Goal: Task Accomplishment & Management: Use online tool/utility

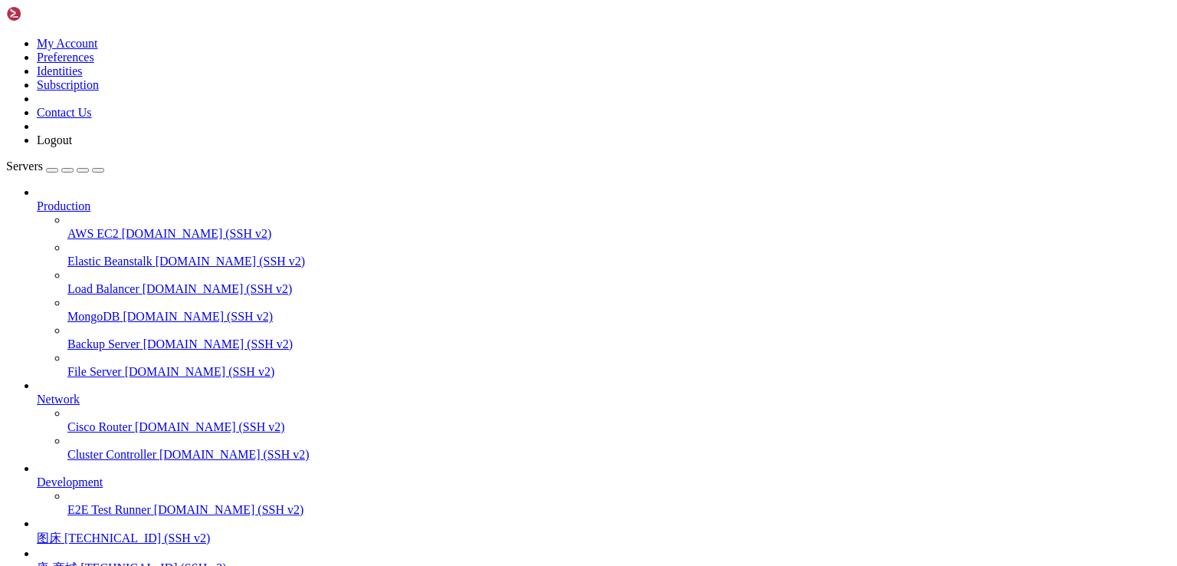
scroll to position [134, 0]
click at [101, 531] on span "[TECHNICAL_ID] (SSH v2)" at bounding box center [137, 537] width 146 height 13
click at [102, 531] on span "[TECHNICAL_ID] (SSH v2)" at bounding box center [137, 537] width 146 height 13
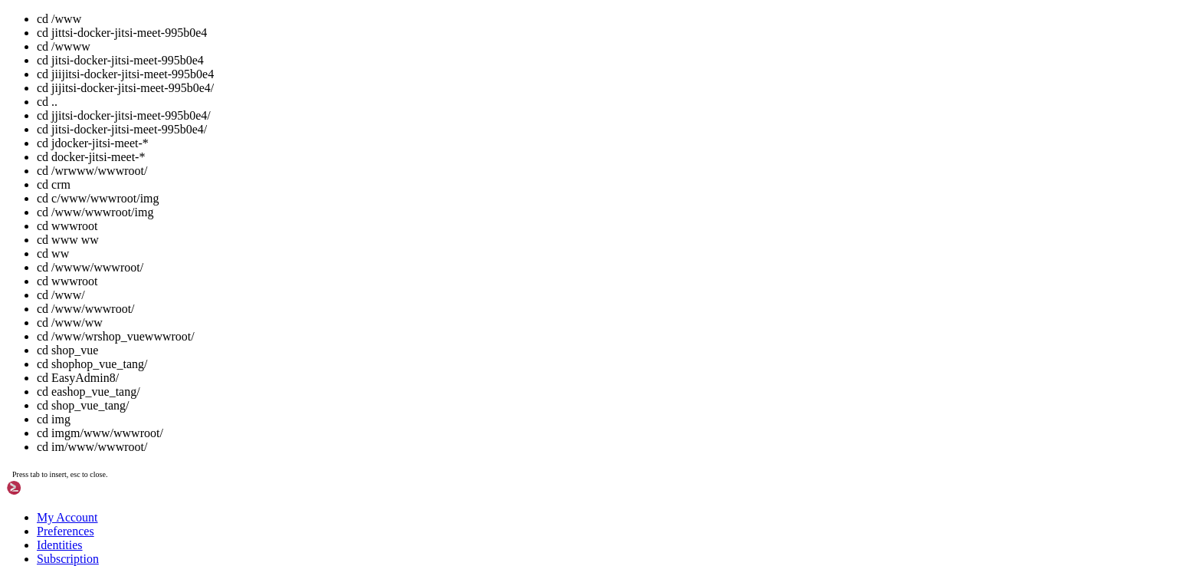
drag, startPoint x: 162, startPoint y: 1748, endPoint x: 595, endPoint y: 1783, distance: 434.5
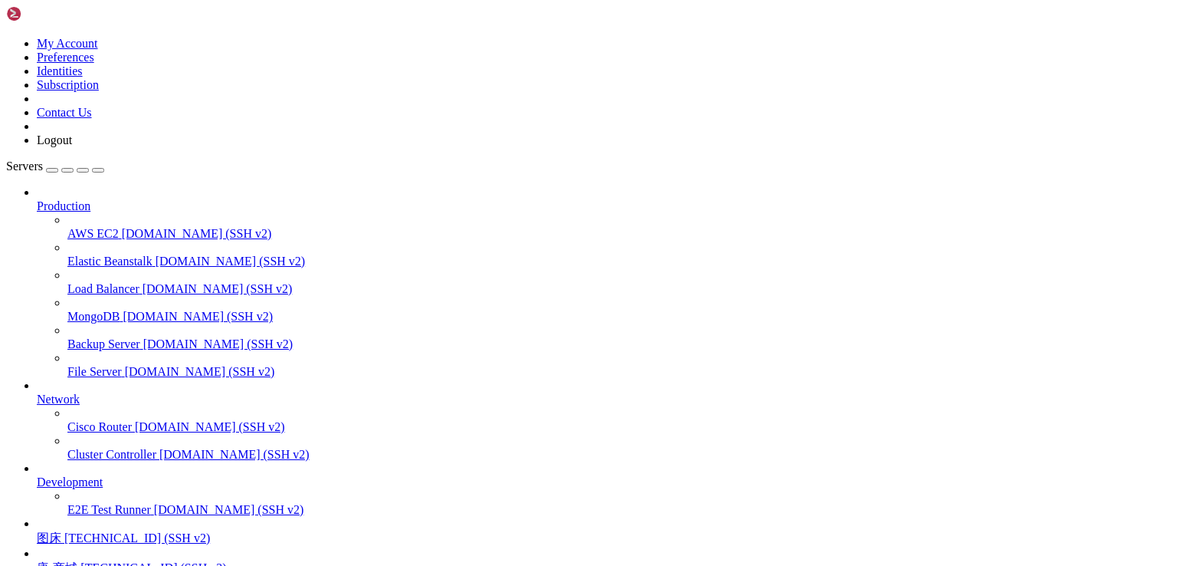
drag, startPoint x: 163, startPoint y: 1277, endPoint x: 363, endPoint y: 1277, distance: 200.8
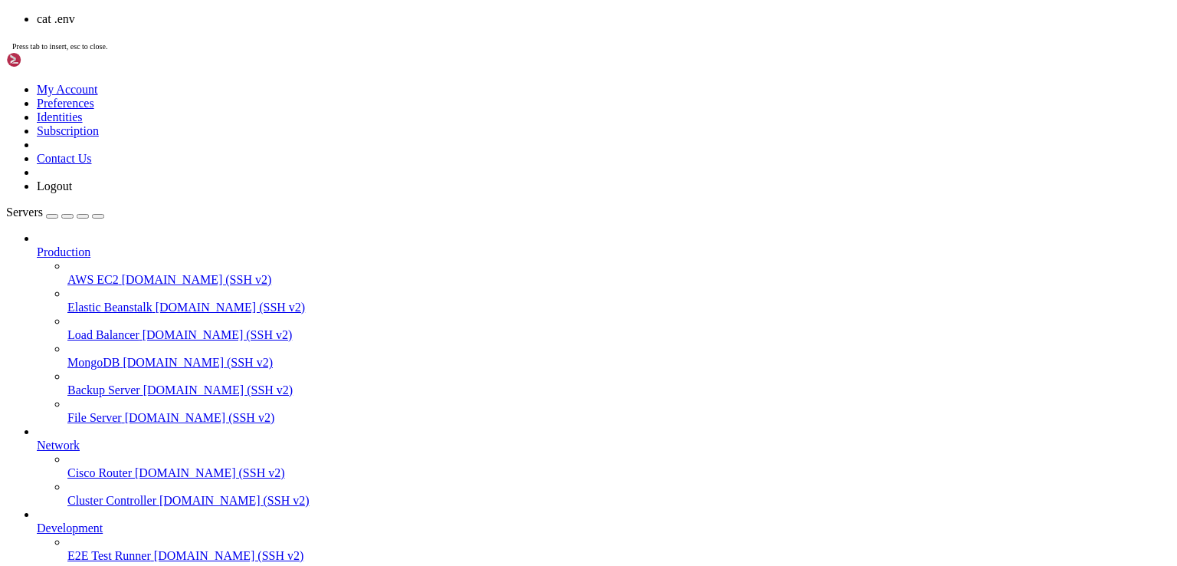
scroll to position [742, 0]
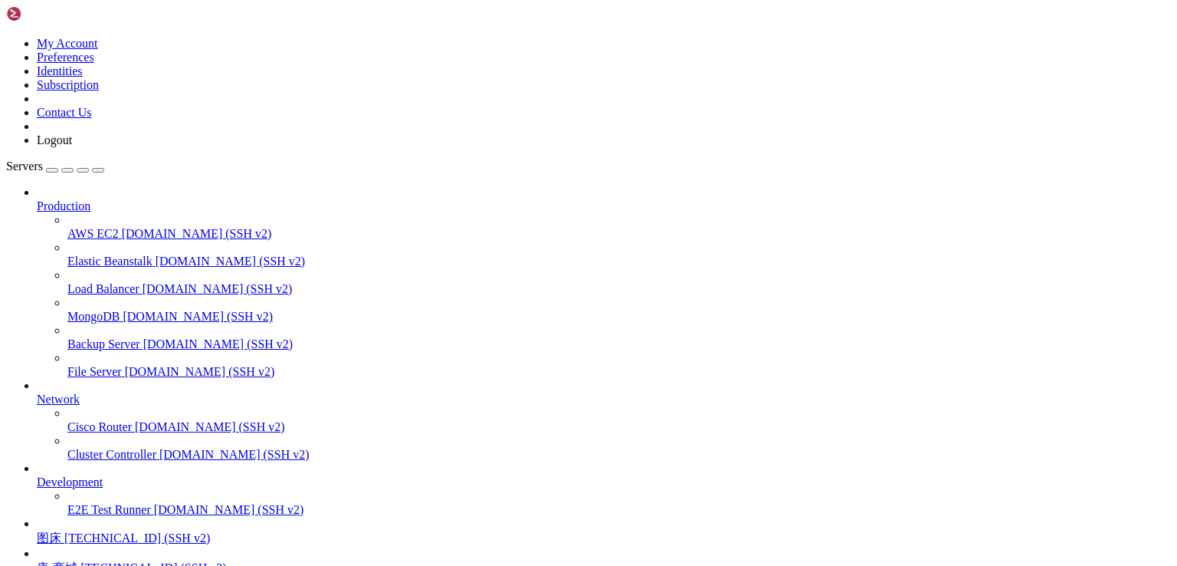
drag, startPoint x: 346, startPoint y: 1402, endPoint x: 342, endPoint y: 1383, distance: 19.5
drag, startPoint x: 348, startPoint y: 1402, endPoint x: 14, endPoint y: 944, distance: 567.3
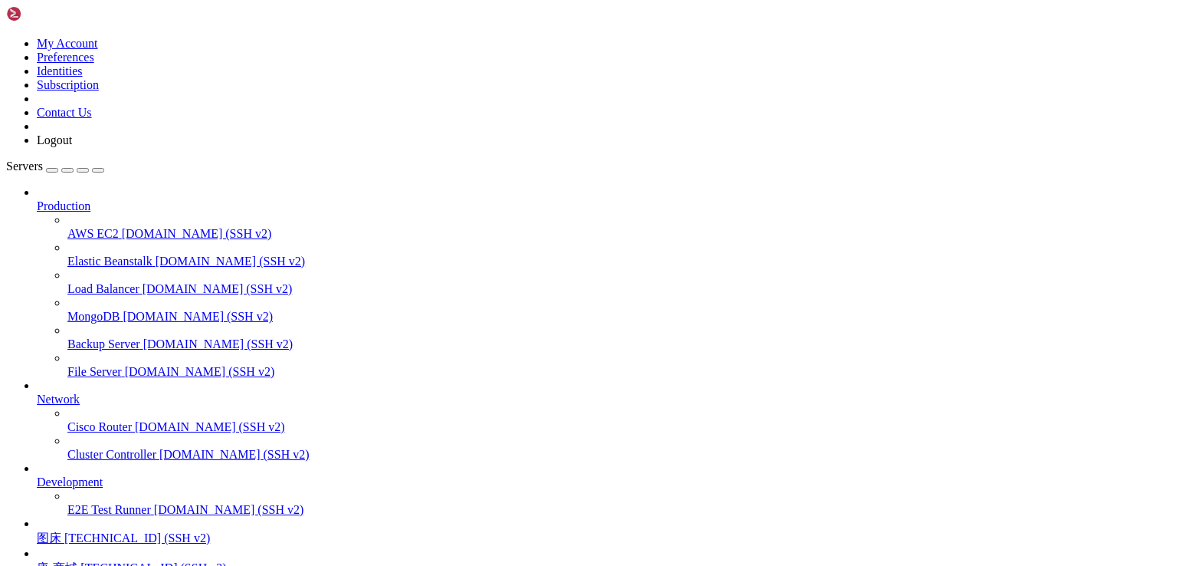
drag, startPoint x: 285, startPoint y: 1125, endPoint x: 212, endPoint y: 1117, distance: 74.1
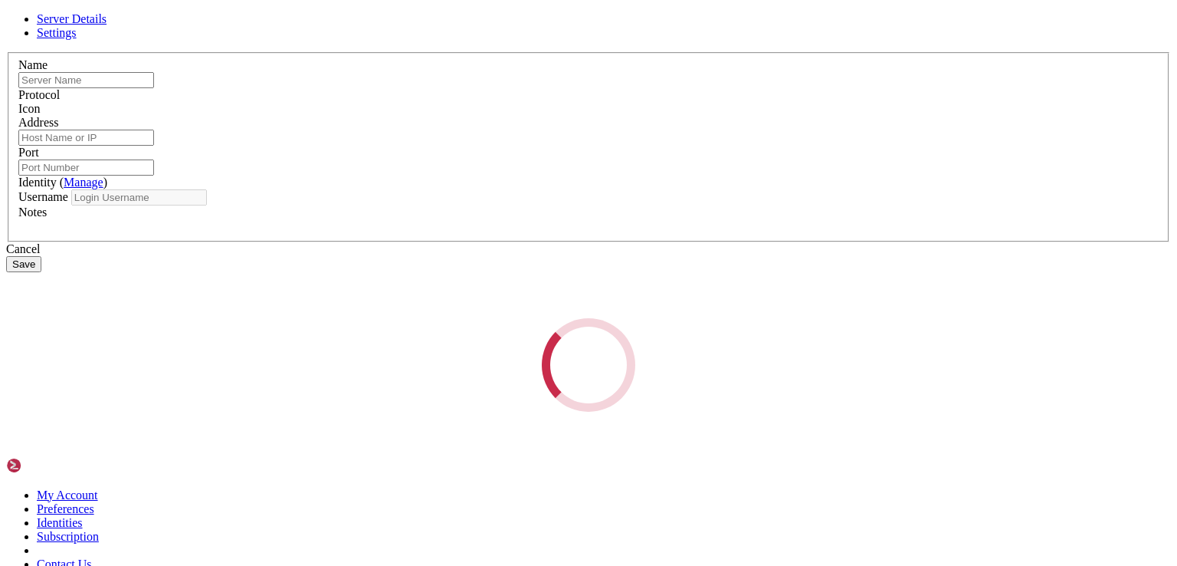
type input "图床"
type input "[TECHNICAL_ID]"
type input "22"
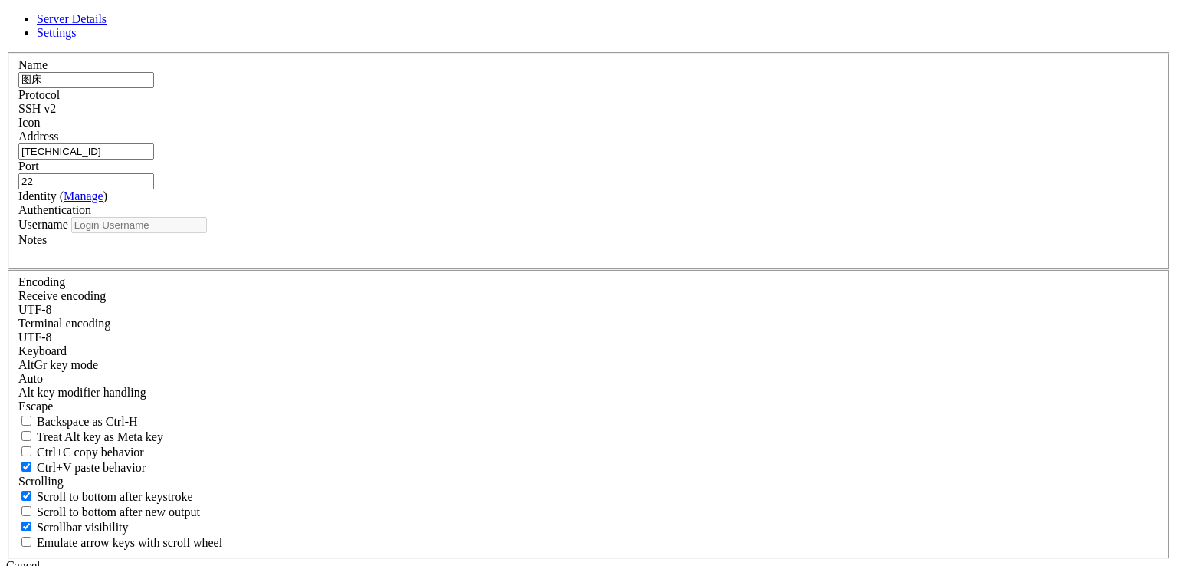
type input "root"
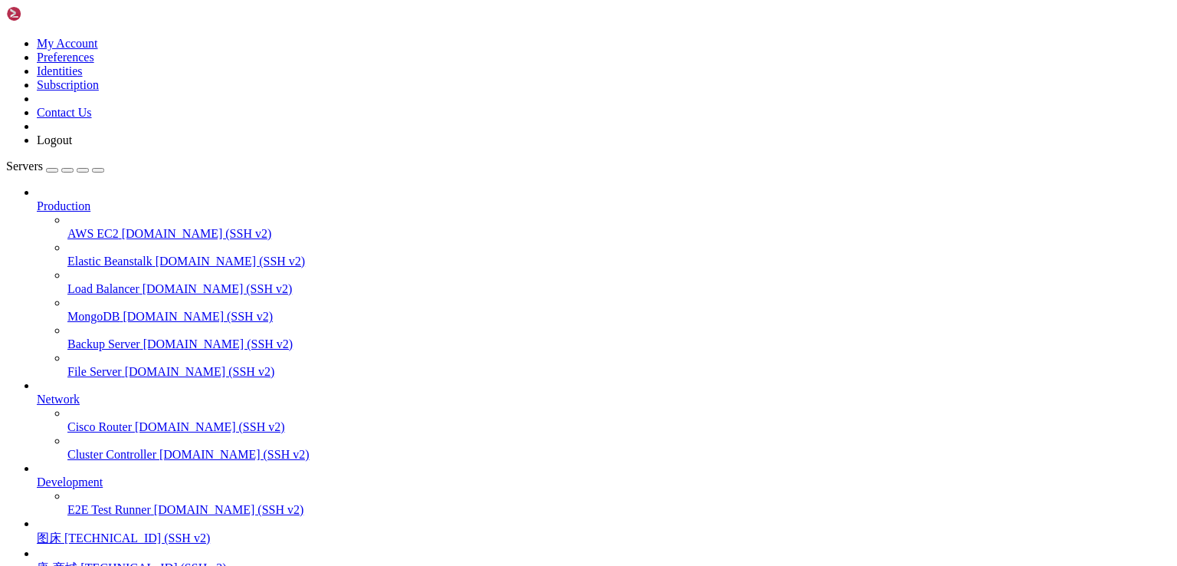
click at [61, 531] on span "图床" at bounding box center [49, 537] width 25 height 13
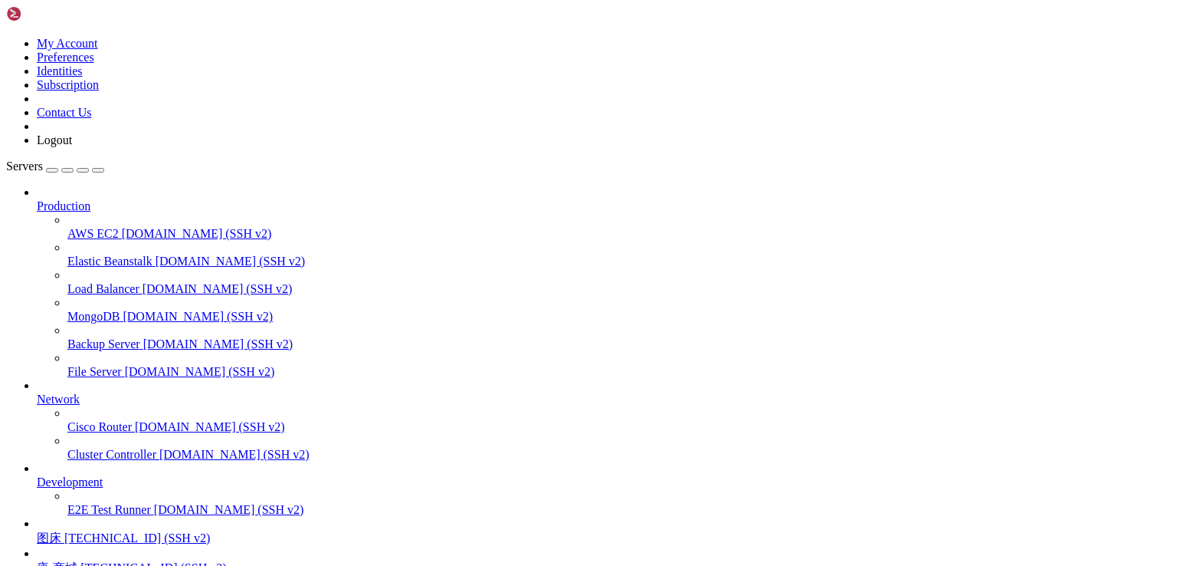
scroll to position [2684, 0]
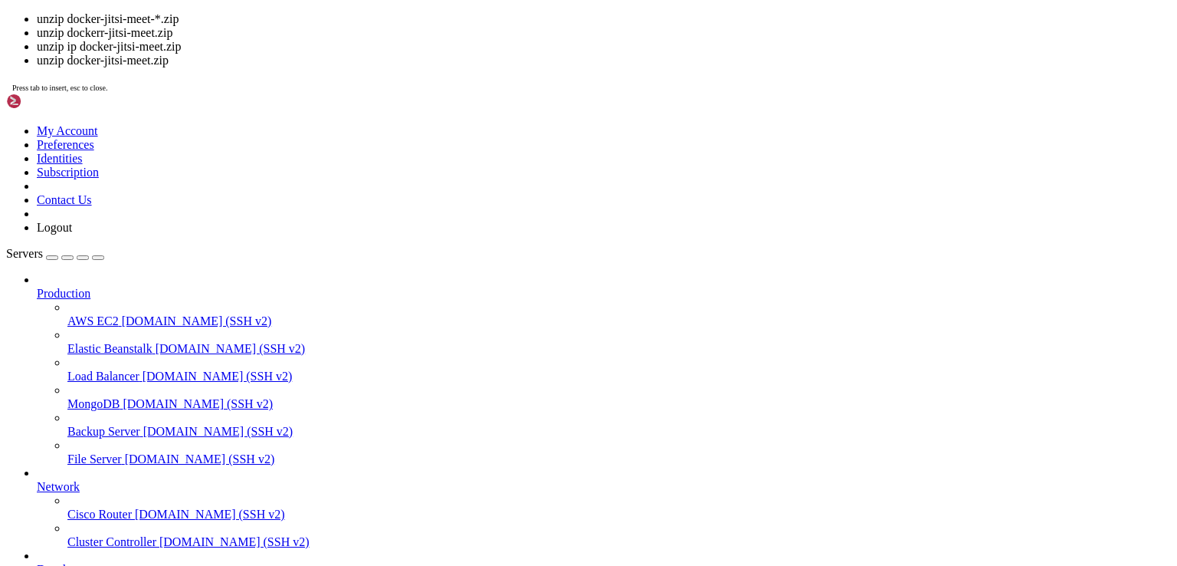
drag, startPoint x: 123, startPoint y: 1489, endPoint x: 15, endPoint y: 1492, distance: 107.3
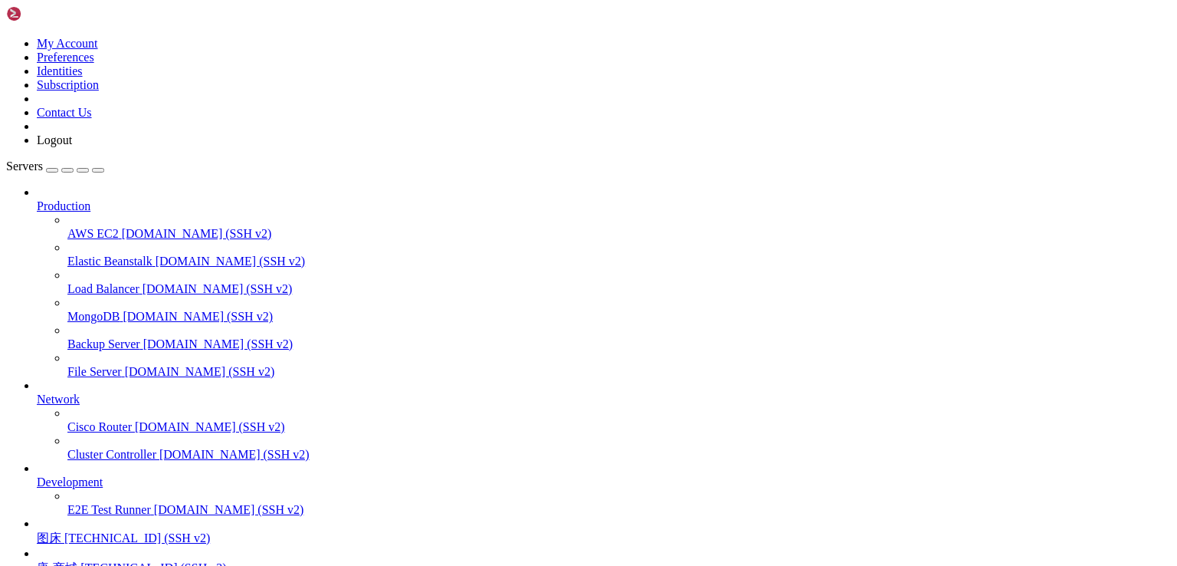
copy span "[PERSON_NAME]-jitsi-meet"
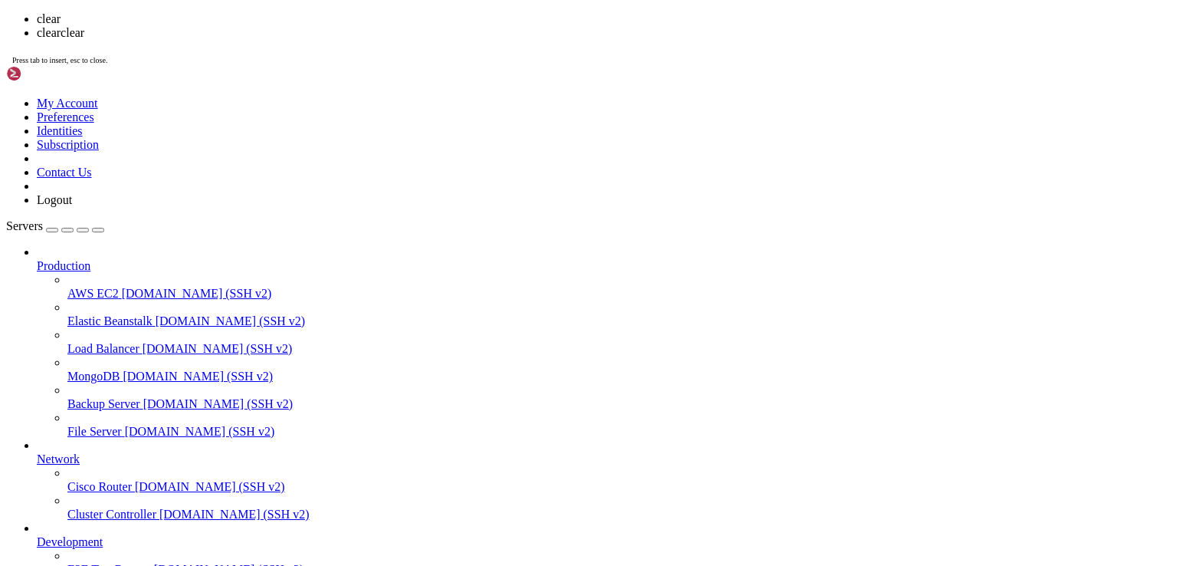
scroll to position [0, 0]
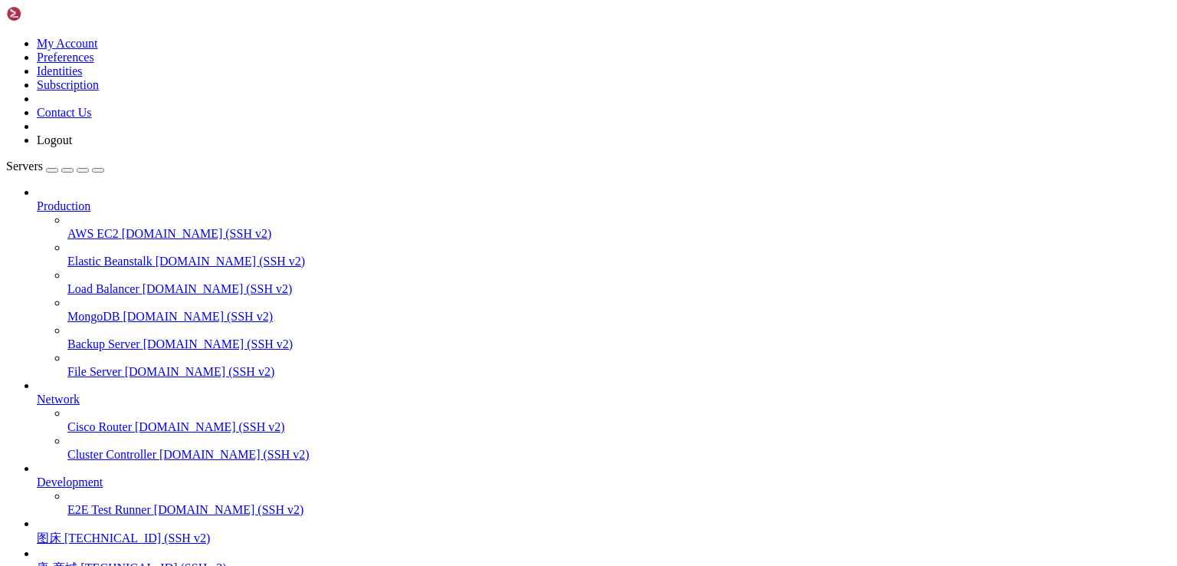
drag, startPoint x: 220, startPoint y: 1403, endPoint x: 622, endPoint y: 1226, distance: 439.0
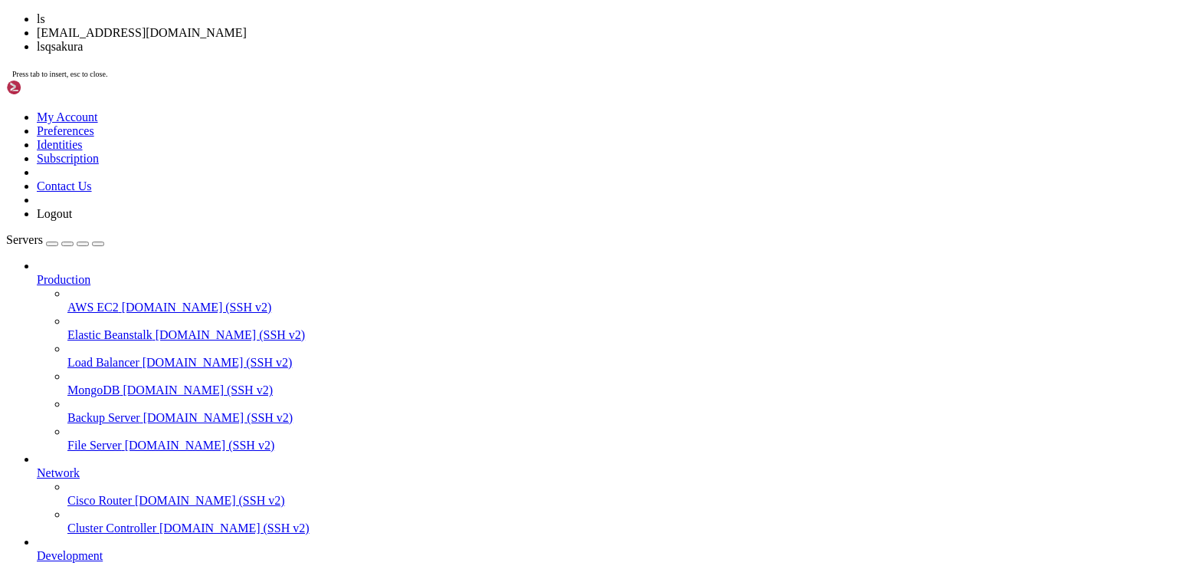
scroll to position [742, 0]
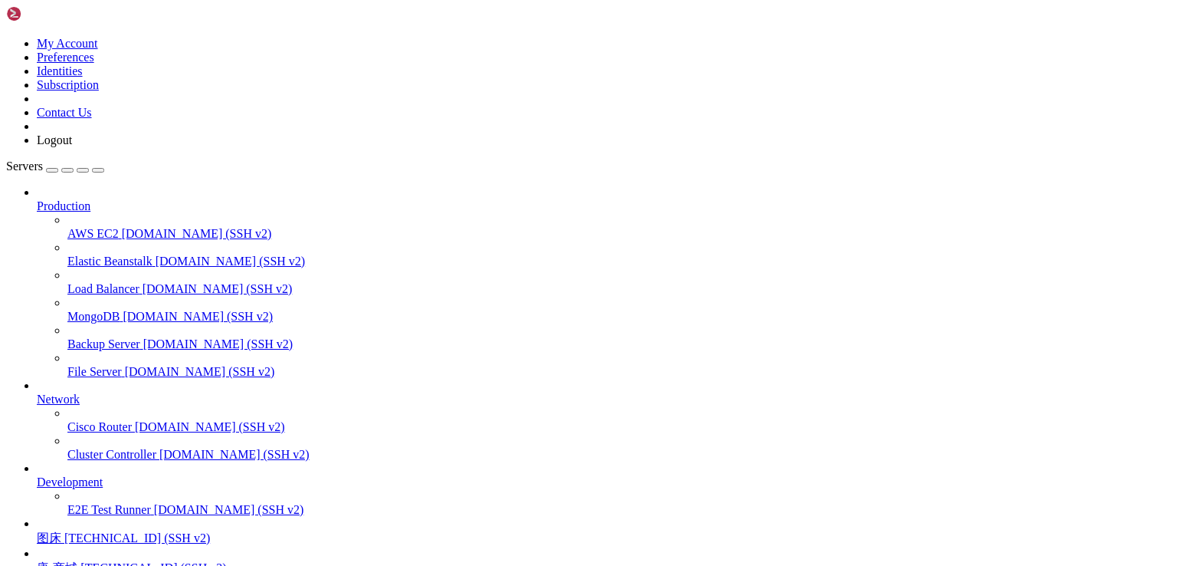
drag, startPoint x: 126, startPoint y: 1404, endPoint x: 15, endPoint y: 1403, distance: 111.9
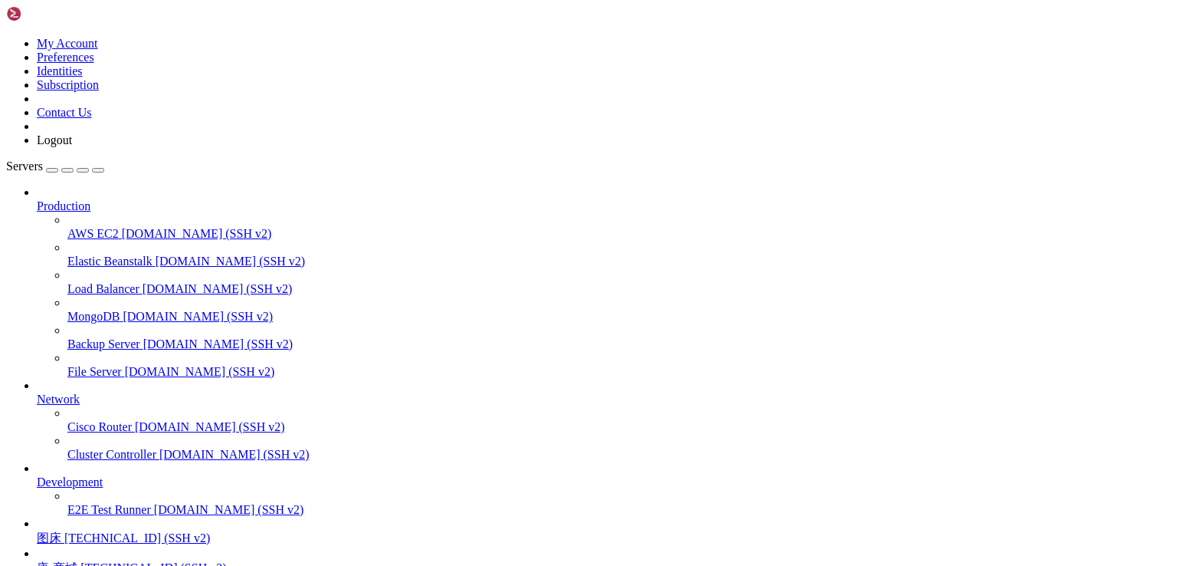
drag, startPoint x: 412, startPoint y: 1178, endPoint x: 12, endPoint y: 1144, distance: 400.8
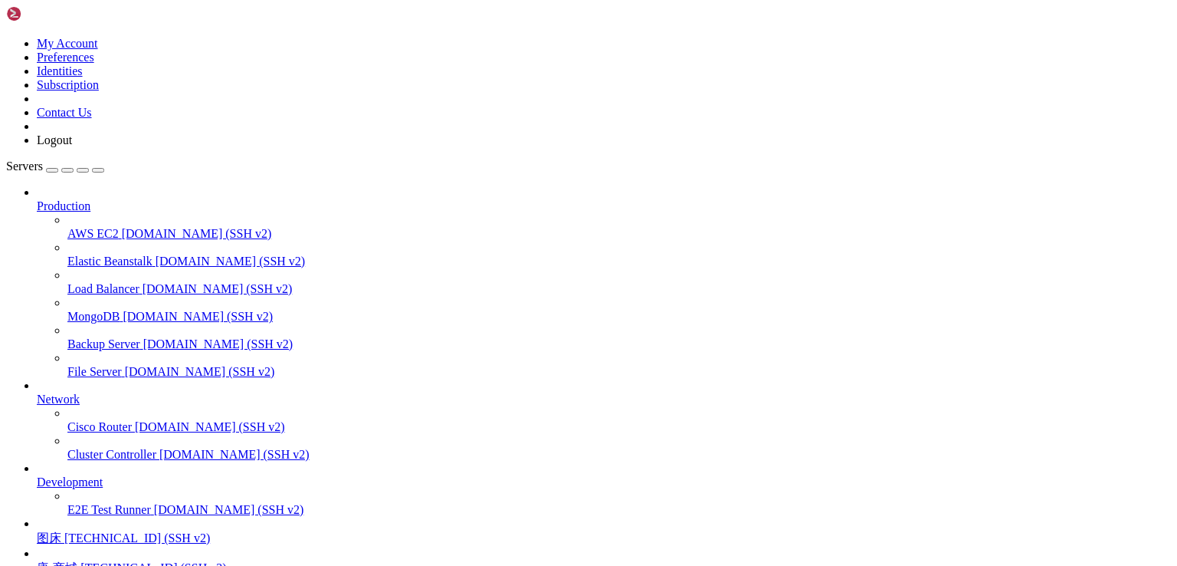
drag, startPoint x: 68, startPoint y: 1364, endPoint x: 15, endPoint y: 1365, distance: 53.7
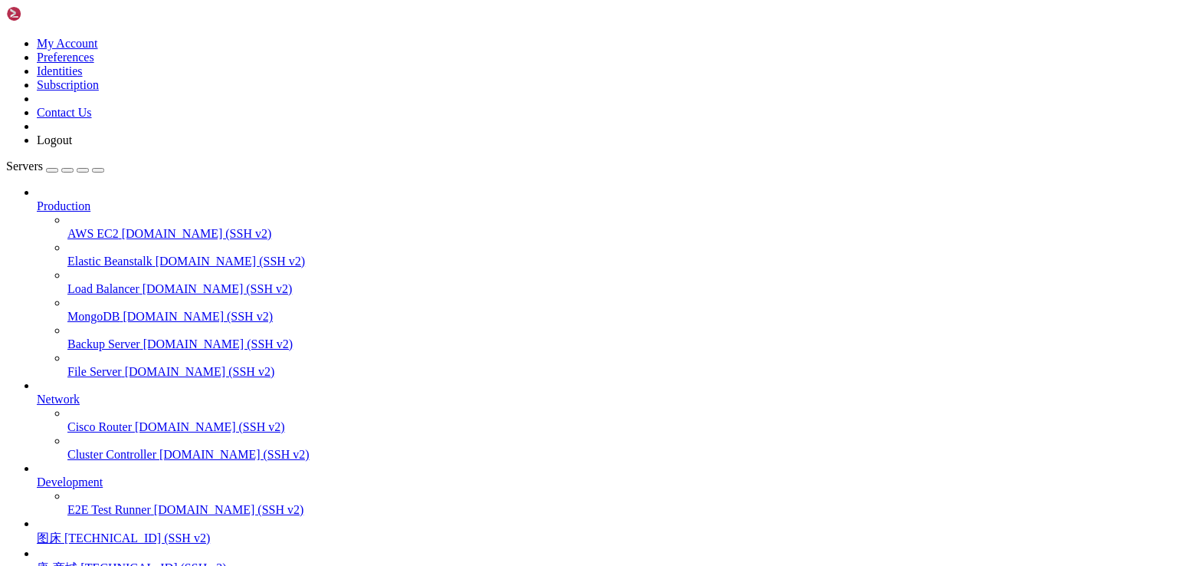
scroll to position [7662, 0]
drag, startPoint x: 89, startPoint y: 1366, endPoint x: 11, endPoint y: 1366, distance: 77.4
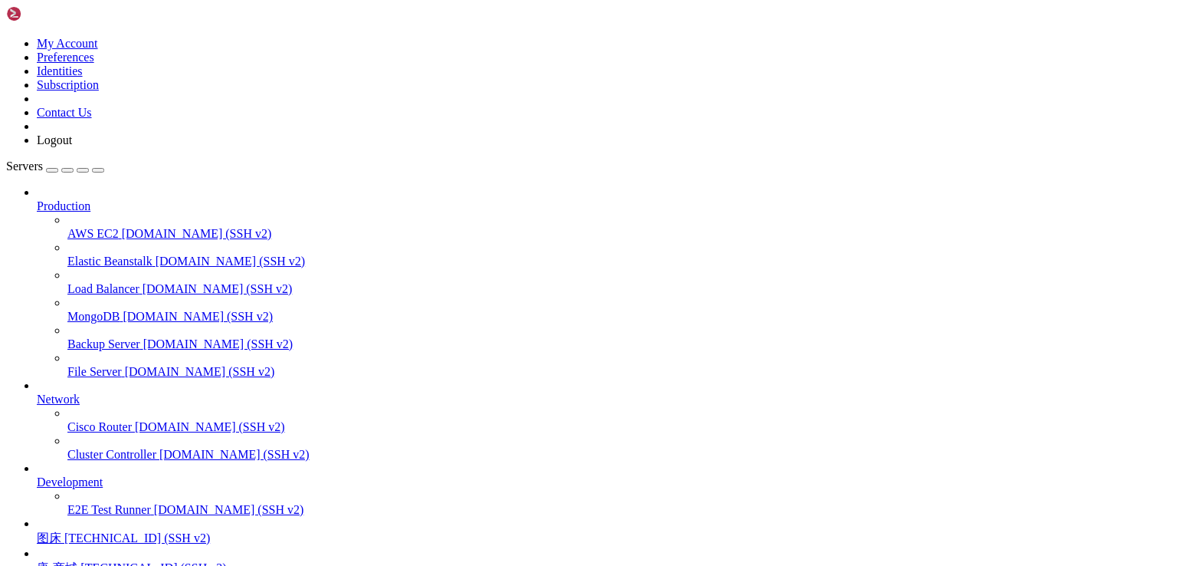
drag, startPoint x: 196, startPoint y: 1296, endPoint x: 137, endPoint y: 1194, distance: 117.8
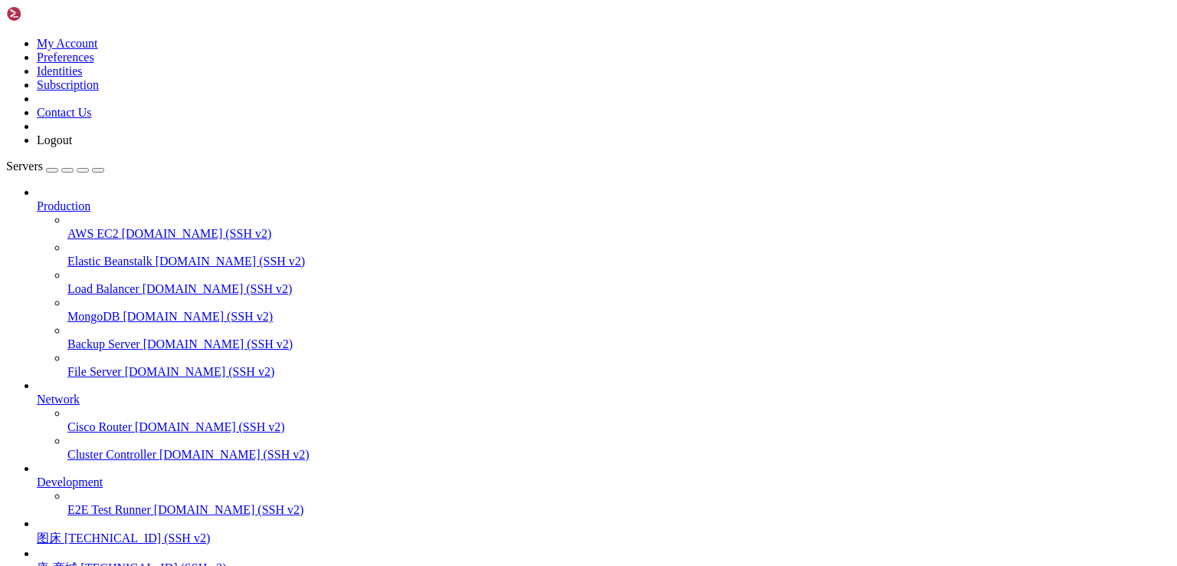
drag, startPoint x: 199, startPoint y: 1297, endPoint x: 186, endPoint y: 1317, distance: 23.4
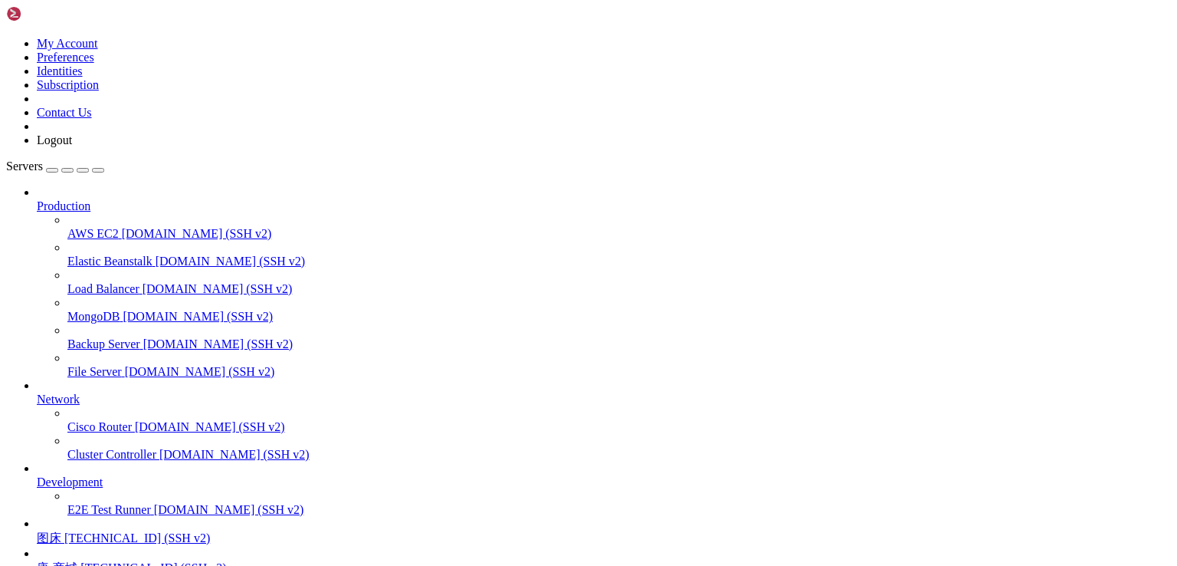
drag, startPoint x: 203, startPoint y: 1307, endPoint x: 176, endPoint y: 1318, distance: 29.2
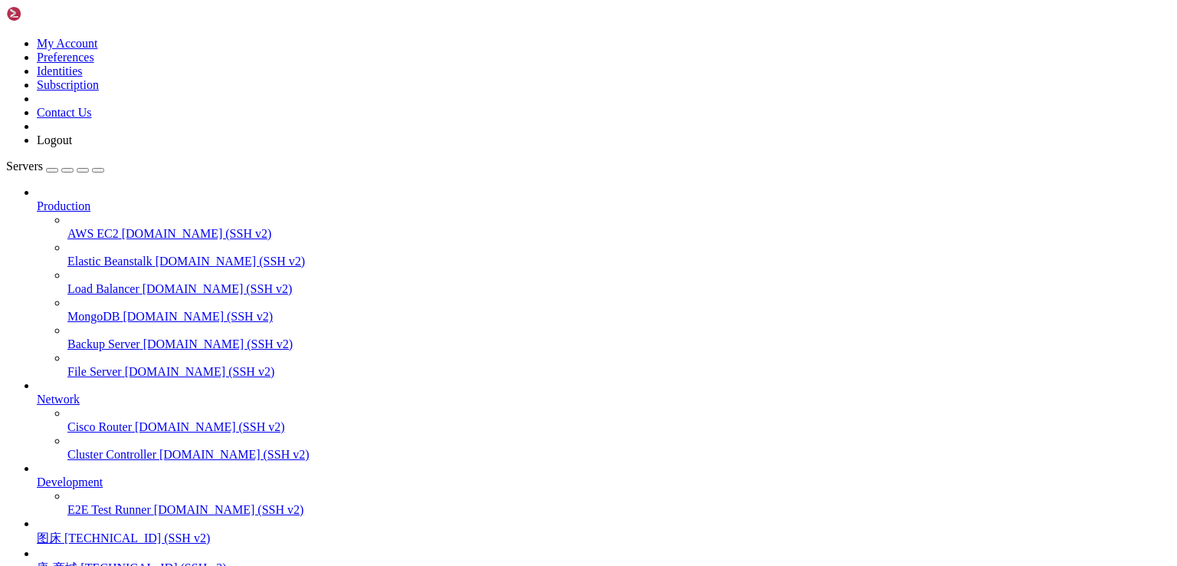
drag, startPoint x: 226, startPoint y: 1329, endPoint x: 165, endPoint y: 1333, distance: 61.4
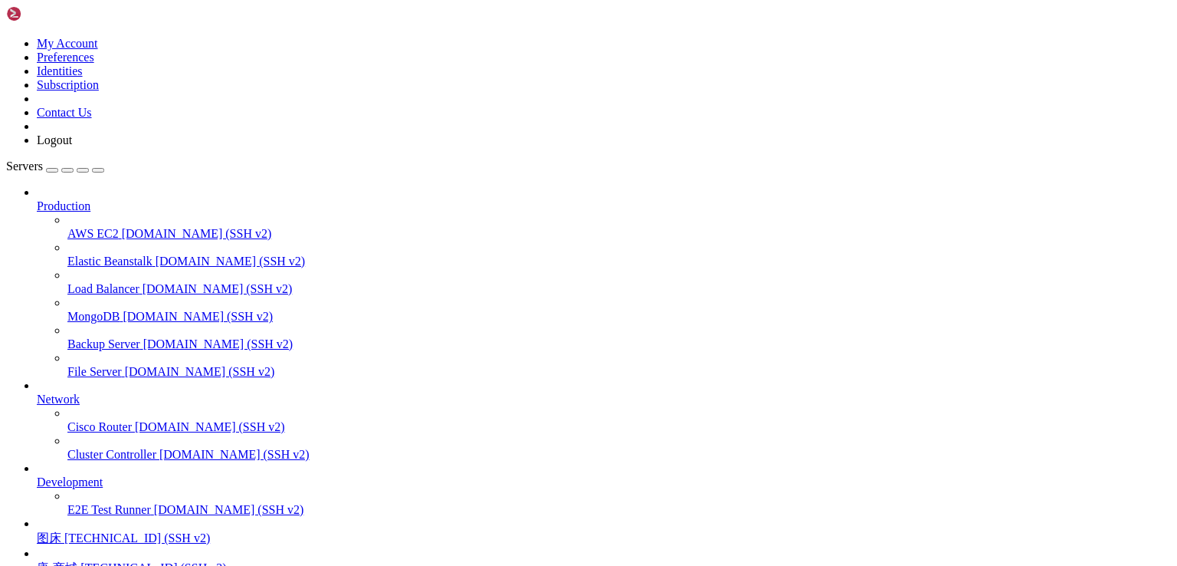
drag, startPoint x: 212, startPoint y: 1333, endPoint x: 145, endPoint y: 1317, distance: 69.3
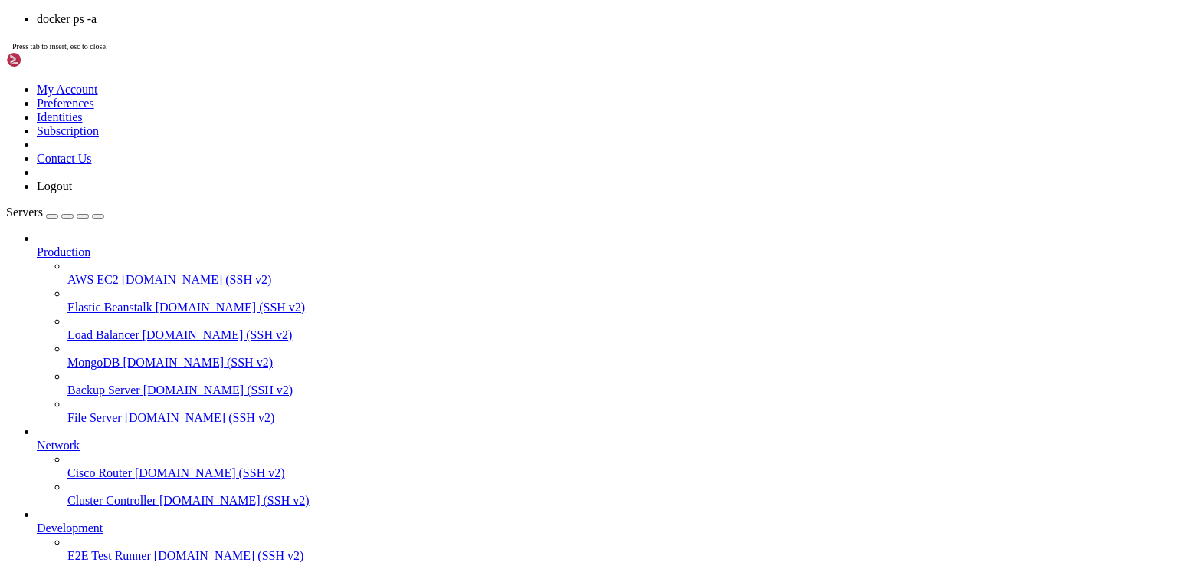
scroll to position [10008, 0]
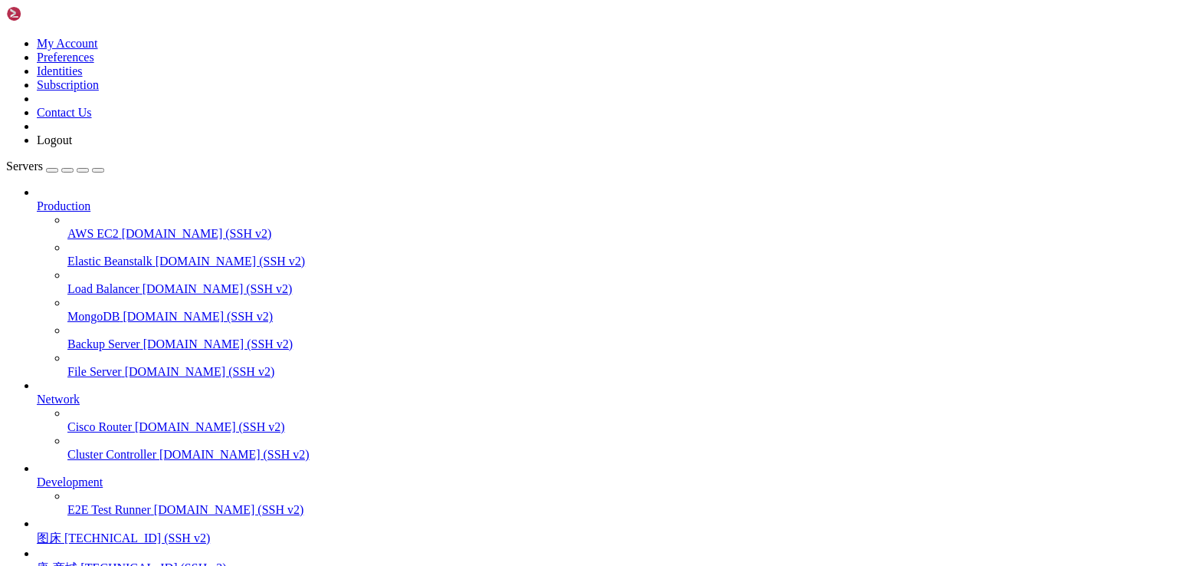
scroll to position [11910, 0]
